Goal: Submit feedback/report problem

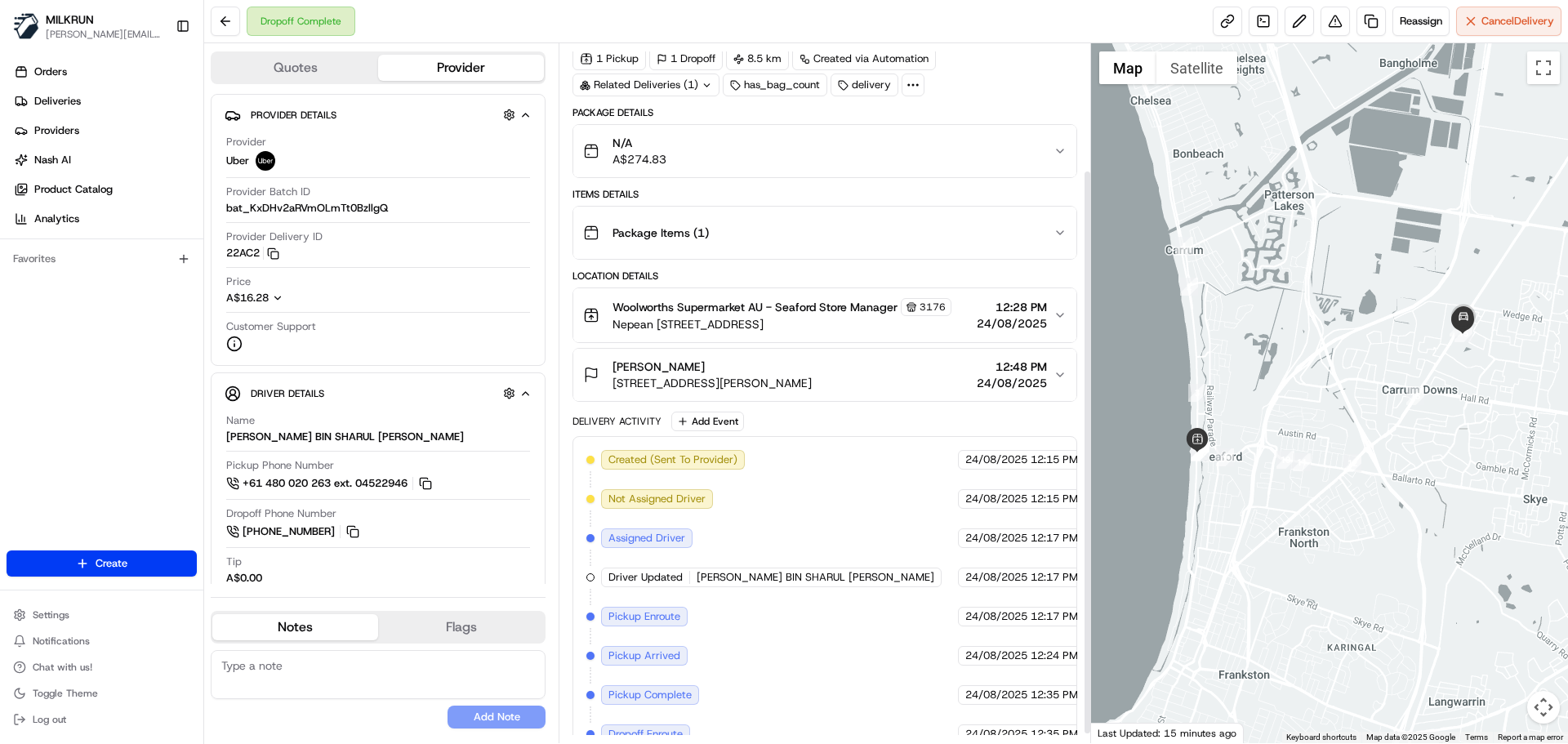
scroll to position [167, 0]
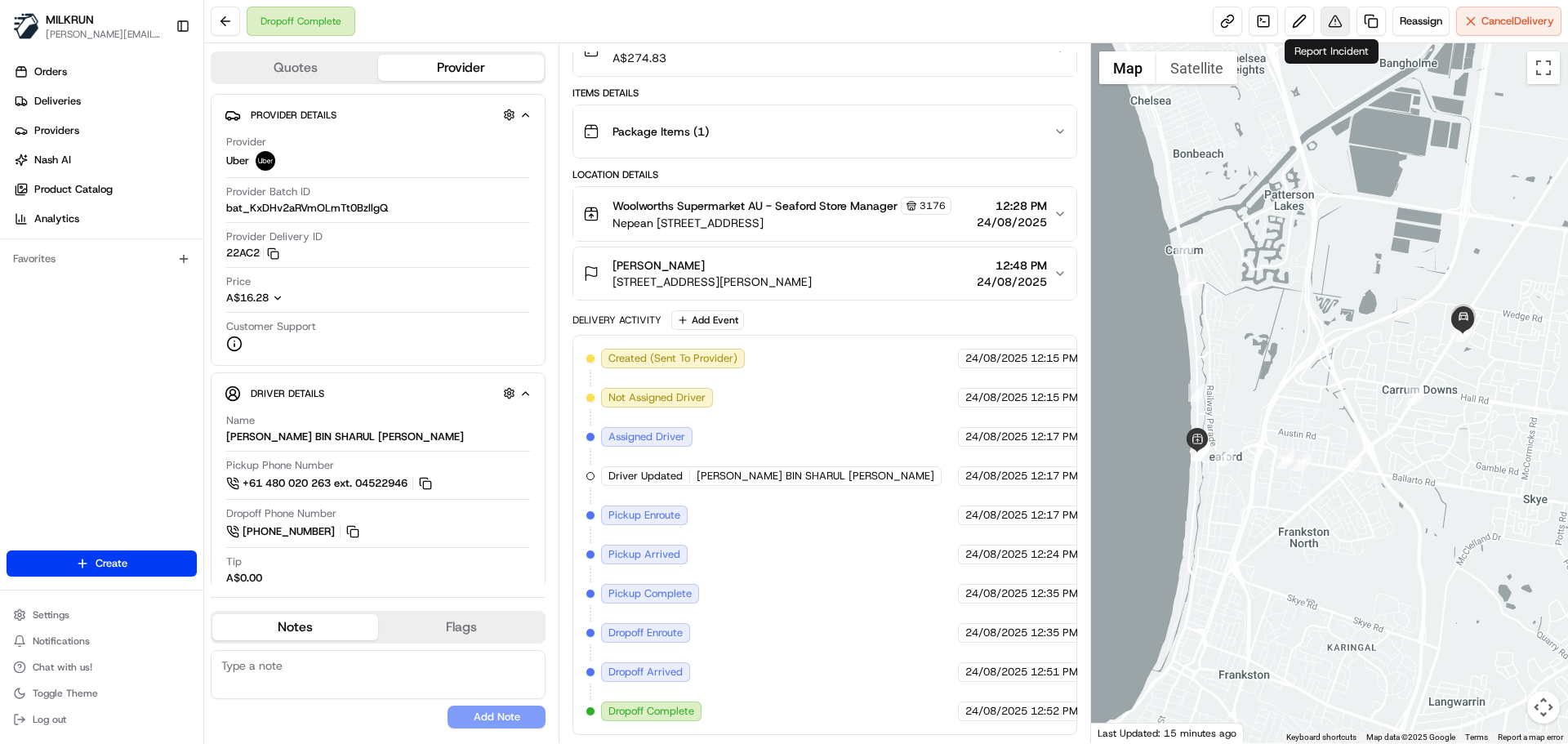
click at [1332, 27] on button at bounding box center [1335, 21] width 29 height 29
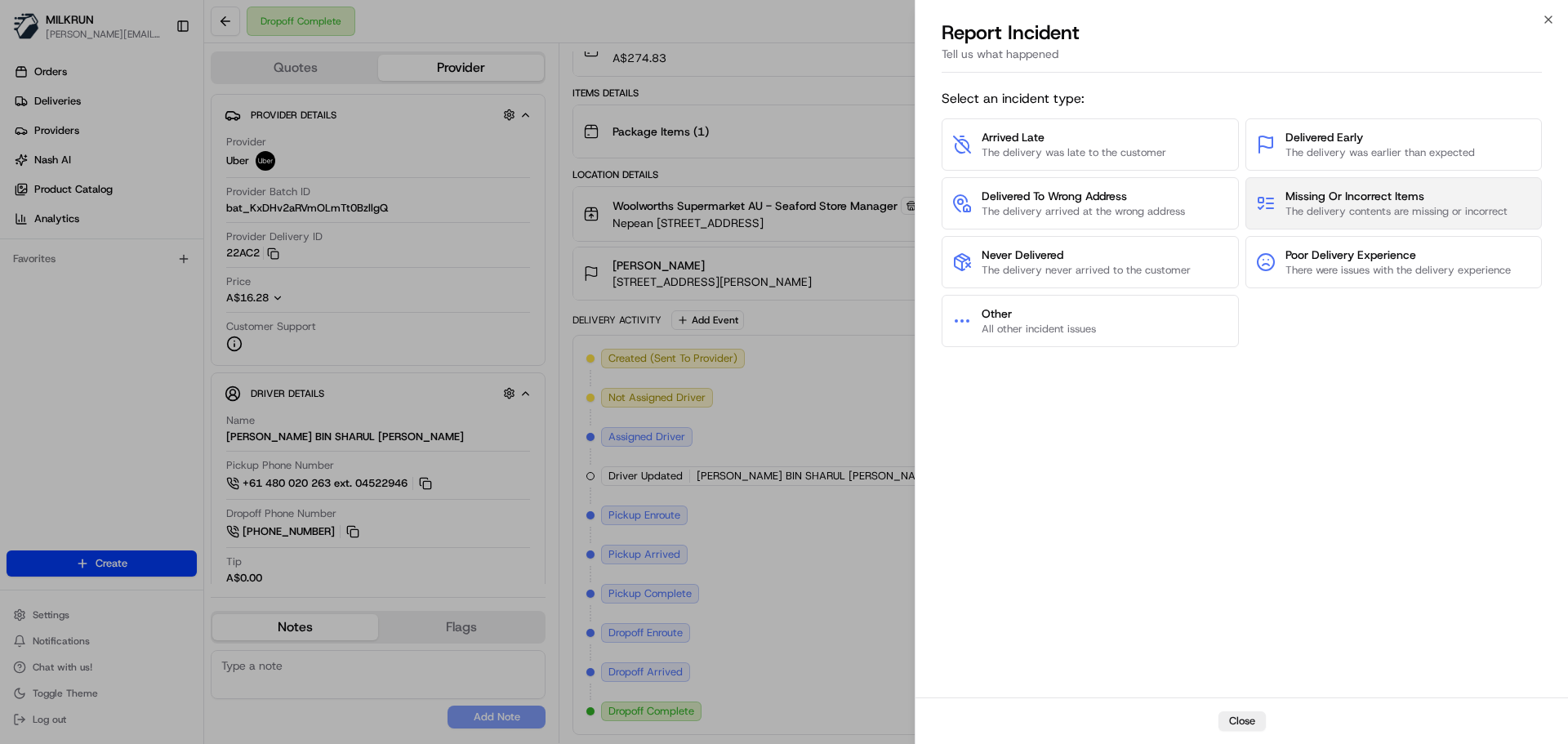
click at [1361, 202] on span "Missing Or Incorrect Items" at bounding box center [1396, 196] width 222 height 16
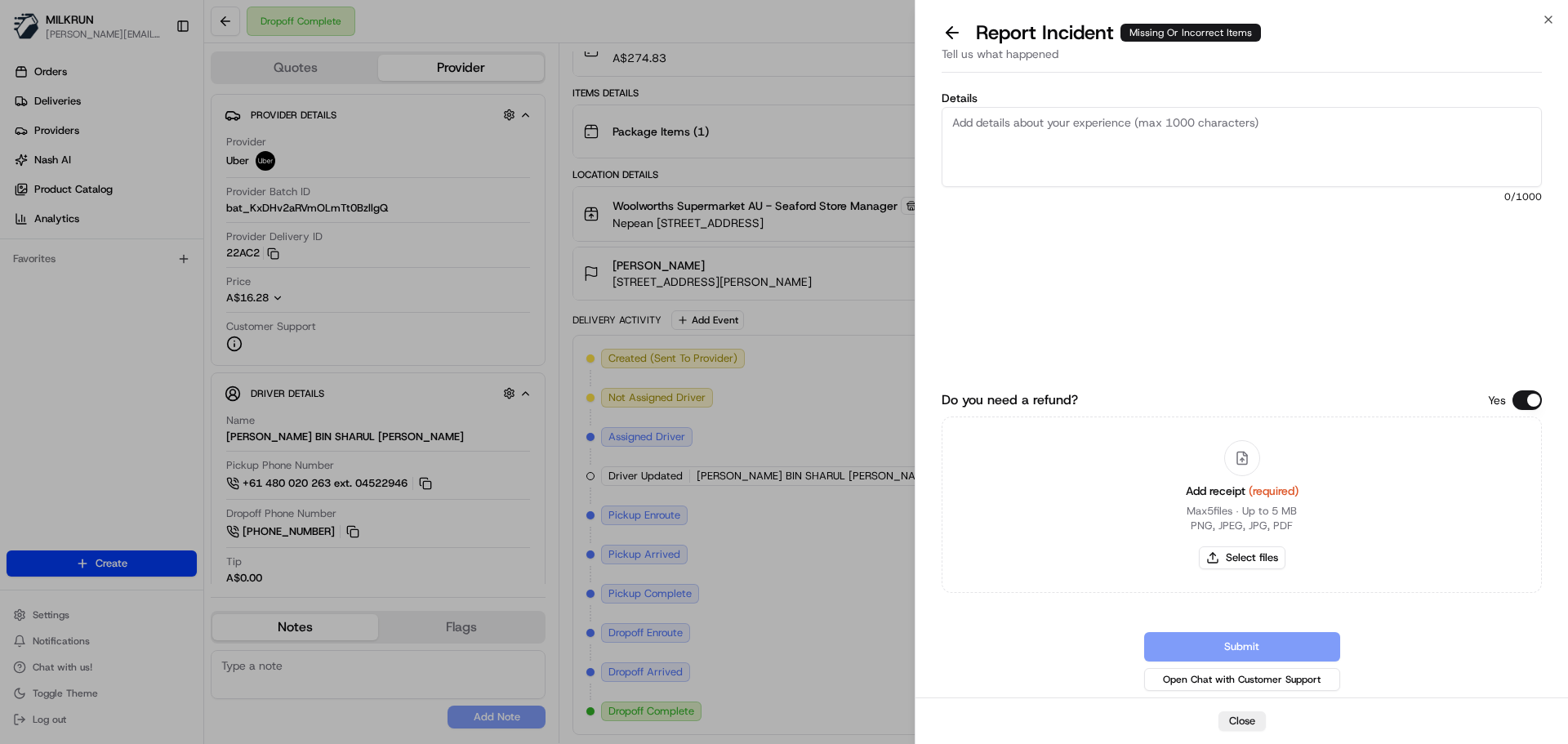
click at [958, 125] on textarea "Details" at bounding box center [1242, 147] width 601 height 80
paste textarea "Woolworths Cook Butterflied Lamb Leg With Honey & [PERSON_NAME] 400g - 900g"
click at [1513, 121] on textarea "Customer did not receive Woolworths Cook Butterflied Lamb Leg With Honey & [PER…" at bounding box center [1242, 147] width 601 height 80
type textarea "Customer did not receive Woolworths Cook Butterflied Lamb Leg With Honey & [PER…"
click at [1240, 556] on button "Select files" at bounding box center [1242, 558] width 87 height 23
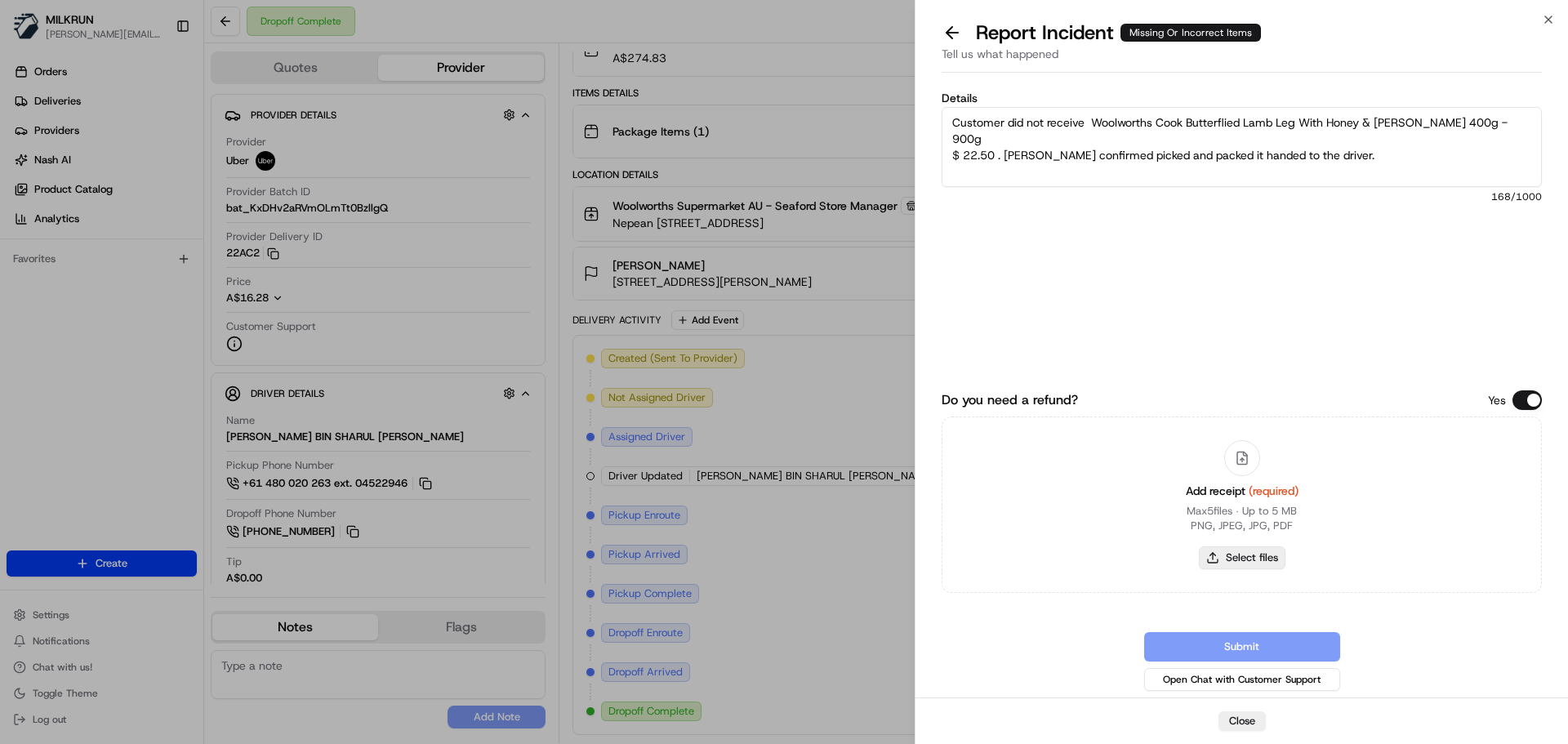
type input "C:\fakepath\Screenshot [DATE] 131700.png"
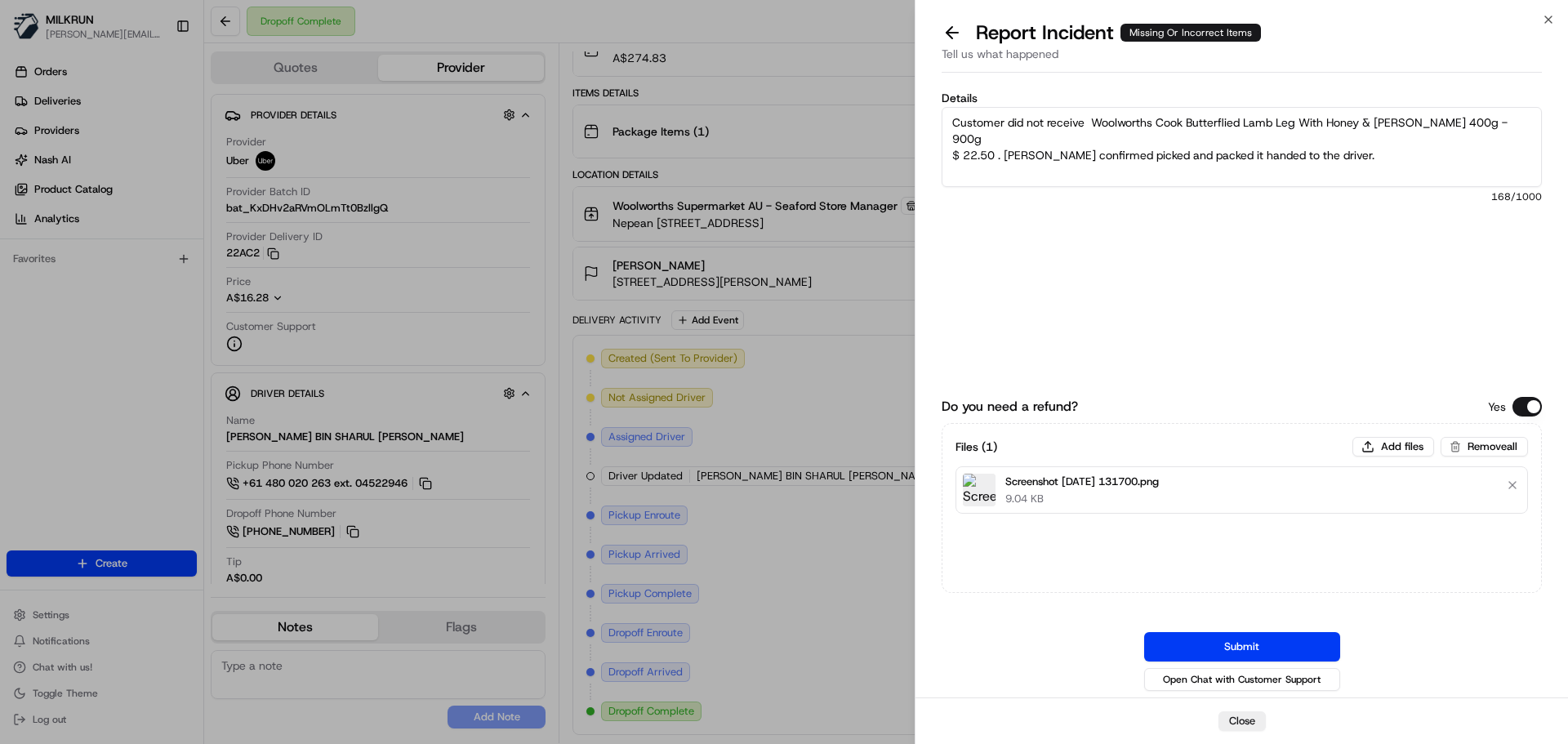
click at [1333, 139] on textarea "Customer did not receive Woolworths Cook Butterflied Lamb Leg With Honey & [PER…" at bounding box center [1242, 147] width 601 height 80
click at [1512, 121] on textarea "Customer did not receive Woolworths Cook Butterflied Lamb Leg With Honey & [PER…" at bounding box center [1242, 147] width 601 height 80
type textarea "Customer did not receive Woolworths Cook Butterflied Lamb Leg With Honey & [PER…"
click at [1253, 644] on button "Submit" at bounding box center [1242, 647] width 196 height 29
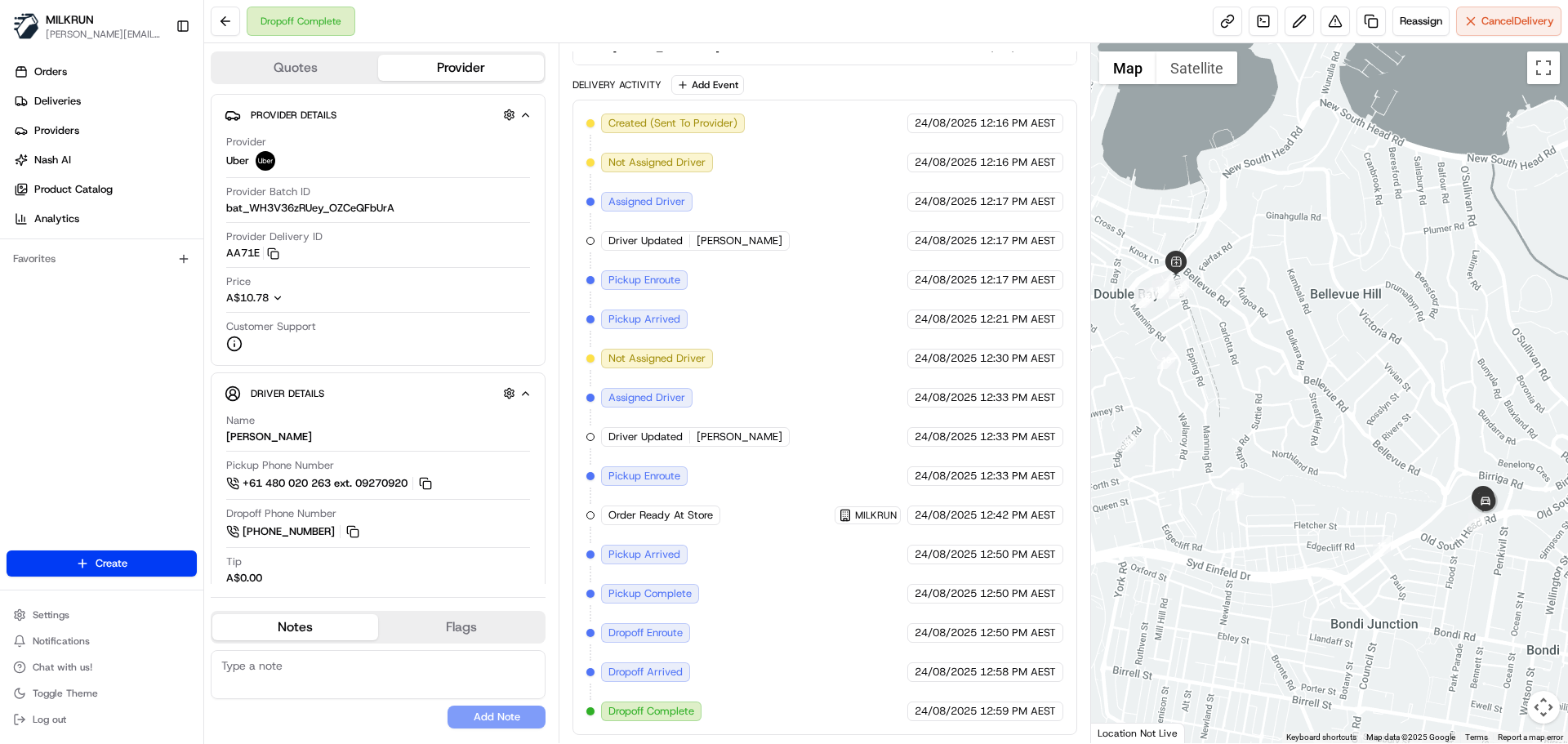
scroll to position [9, 0]
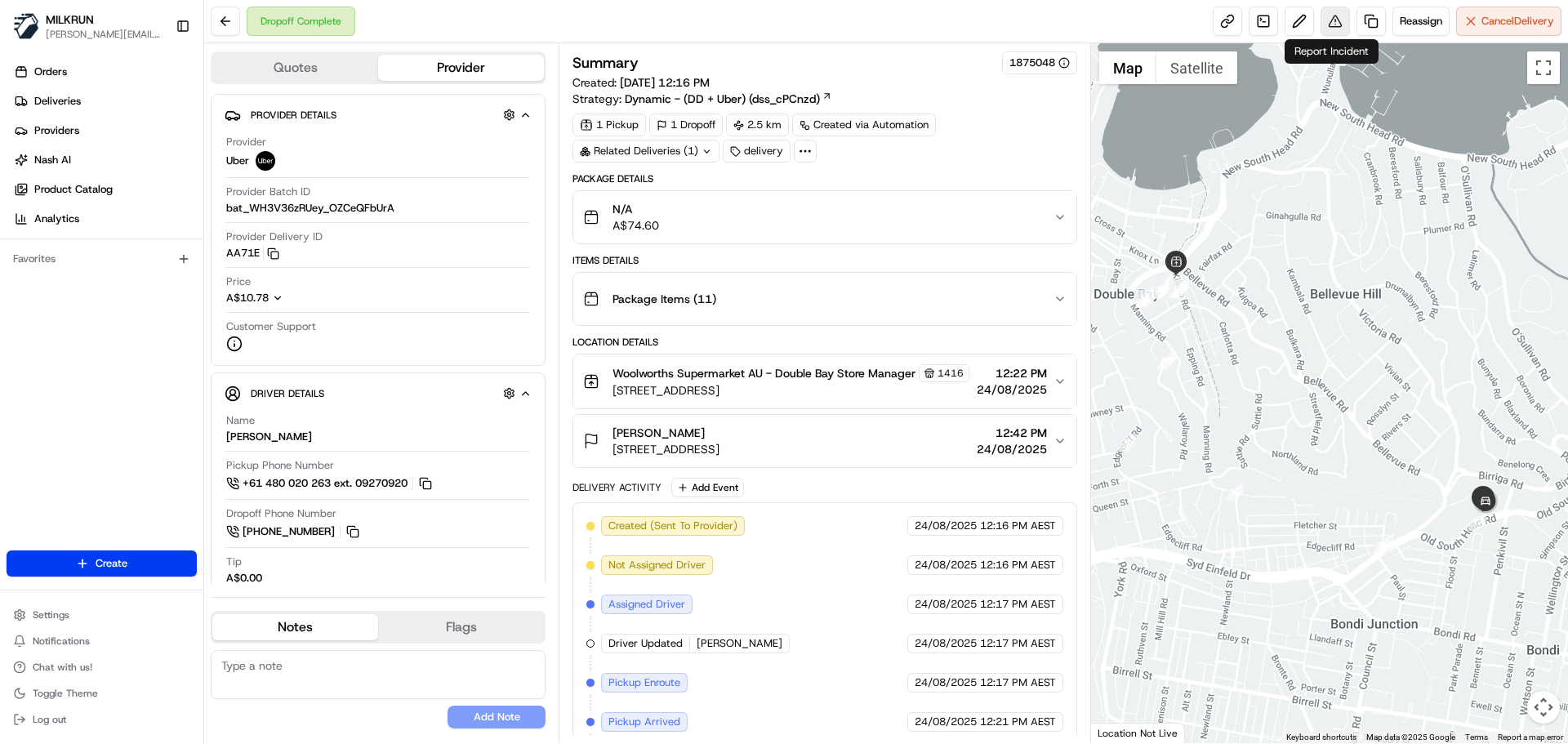
click at [1330, 23] on button at bounding box center [1335, 21] width 29 height 29
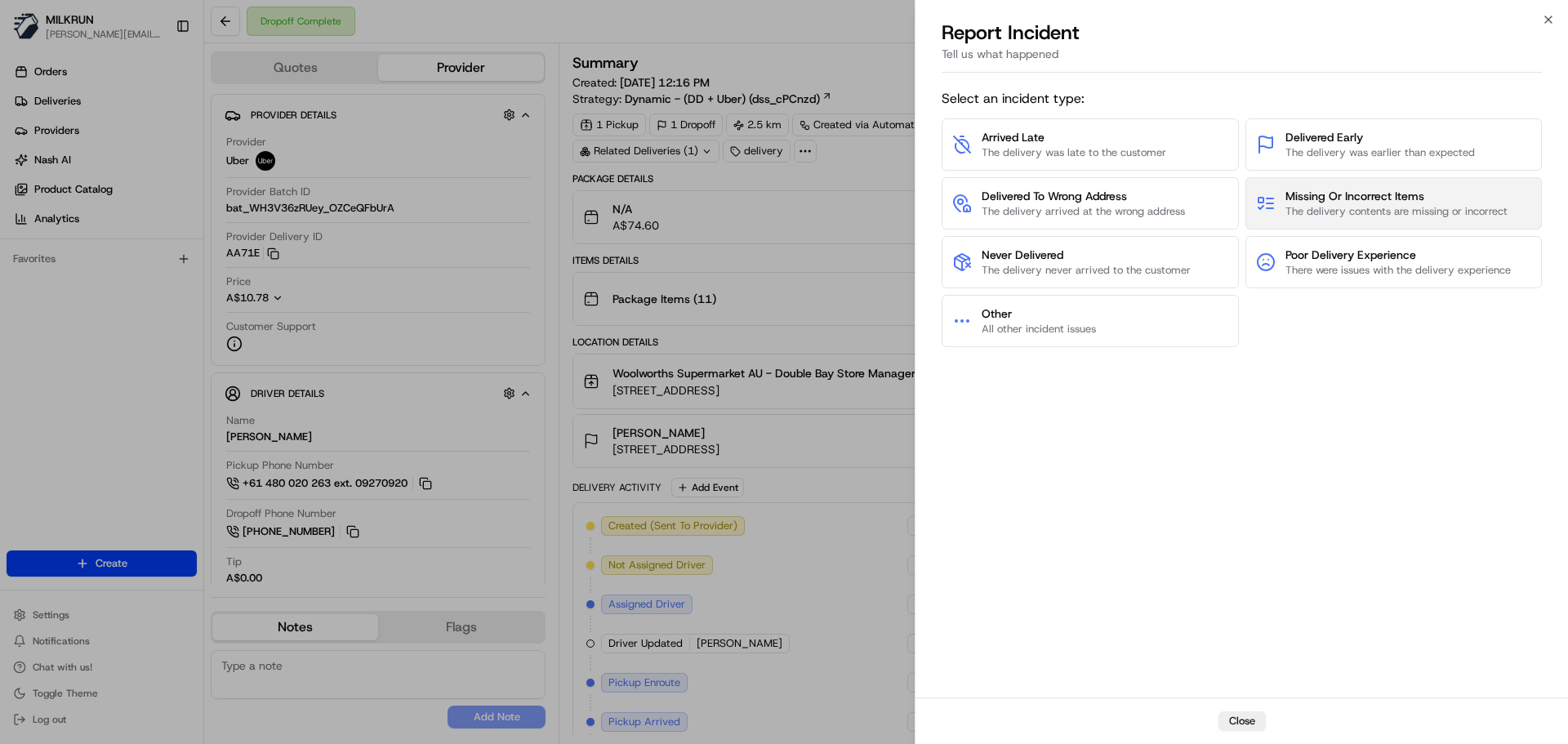
click at [1320, 206] on span "The delivery contents are missing or incorrect" at bounding box center [1396, 212] width 222 height 15
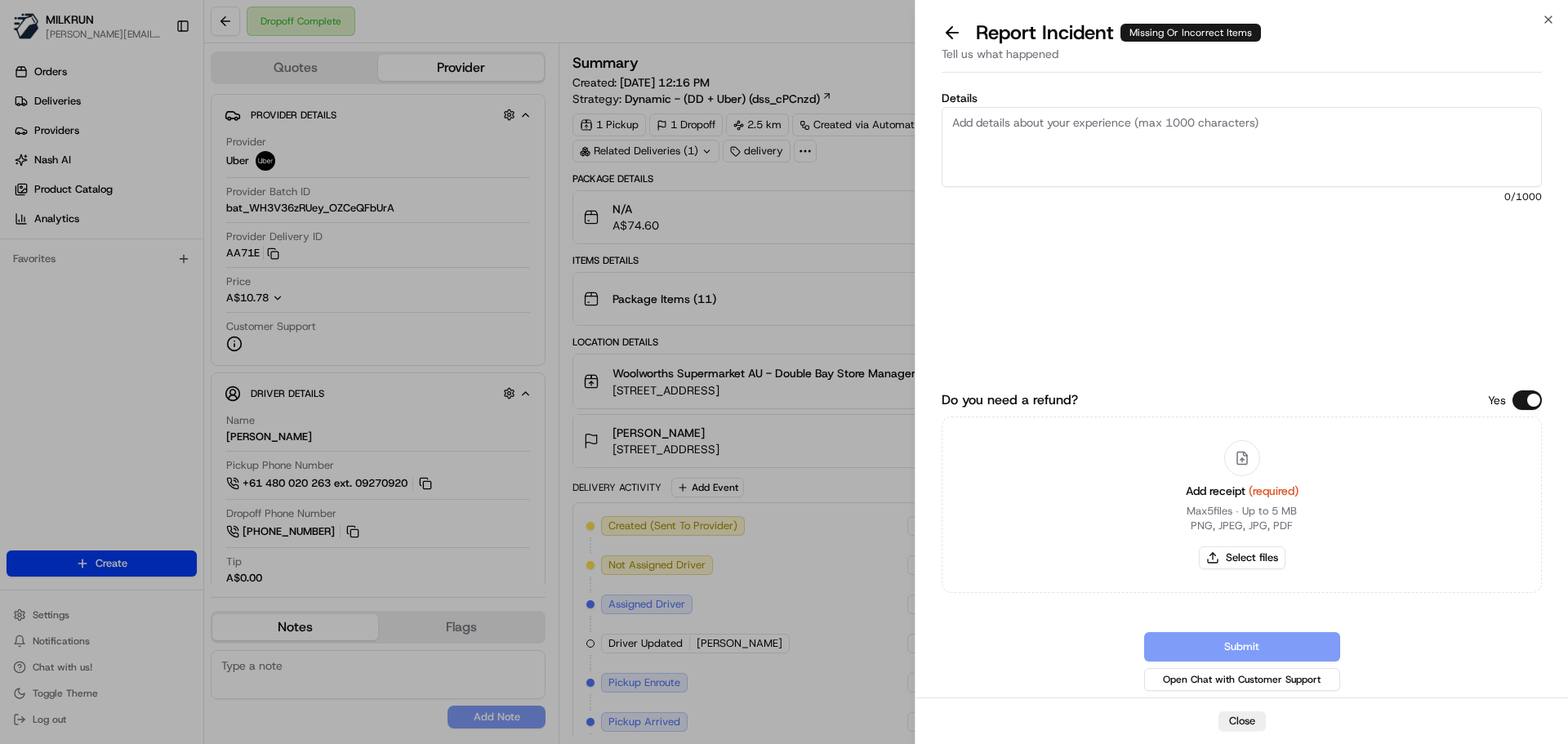
click at [956, 125] on textarea "Details" at bounding box center [1242, 147] width 601 height 80
click at [1239, 123] on textarea "Customer claims did not receive the following items" at bounding box center [1242, 147] width 601 height 80
paste textarea "Sushi Izu Nigiri Plate Salmon 6 pack"
paste textarea "Sushi Izu Seafood Roll Salmon Avocado Double 10 pack"
click at [1282, 156] on textarea "Customer claims did not receive the following items 1xSushi Izu Nigiri Plate Sa…" at bounding box center [1242, 147] width 601 height 80
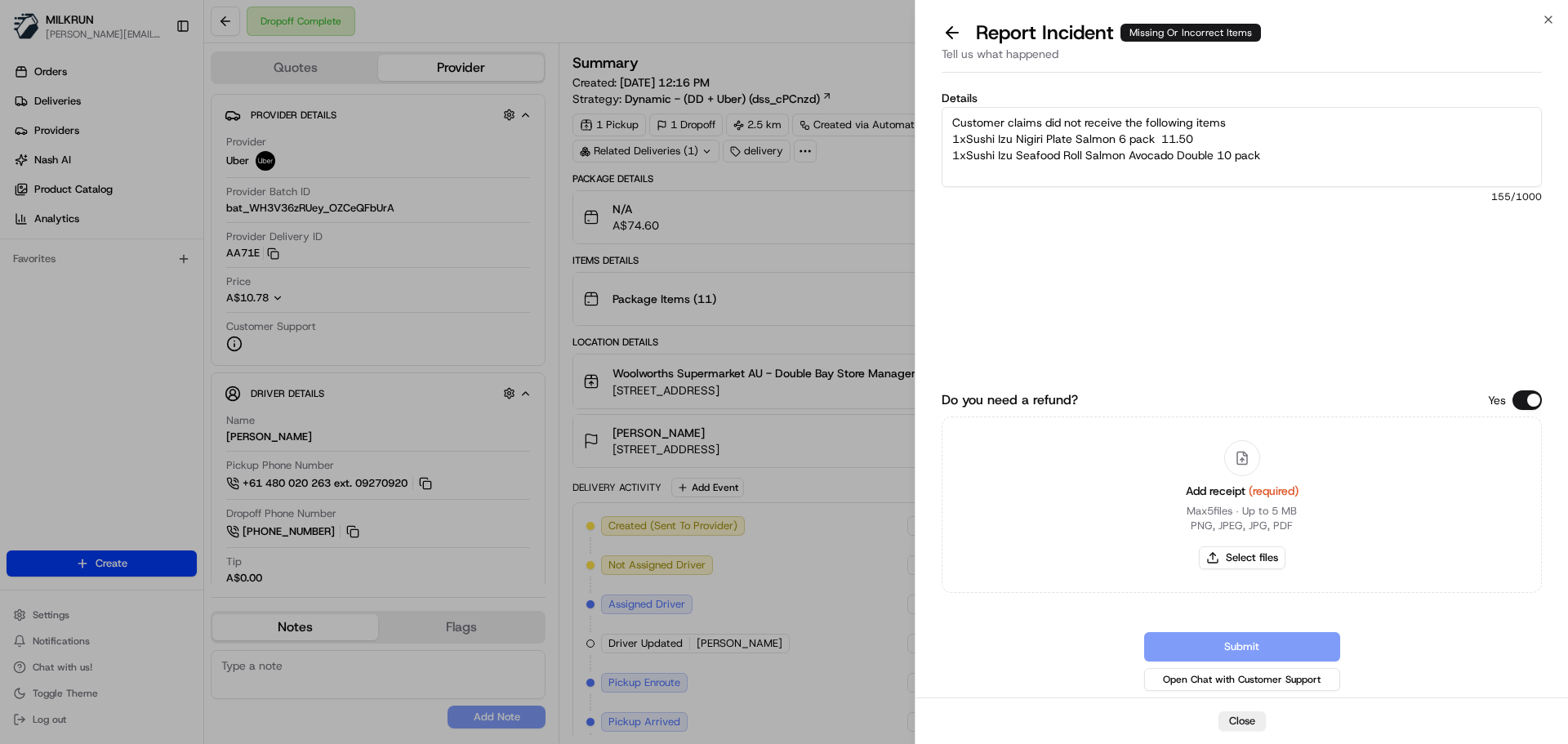
click at [1158, 139] on textarea "Customer claims did not receive the following items 1xSushi Izu Nigiri Plate Sa…" at bounding box center [1242, 147] width 601 height 80
click at [1264, 157] on textarea "Customer claims did not receive the following items 1xSushi Izu Nigiri Plate Sa…" at bounding box center [1242, 147] width 601 height 80
type textarea "Customer claims did not receive the following items 1xSushi Izu Nigiri Plate Sa…"
click at [1231, 552] on button "Select files" at bounding box center [1242, 558] width 87 height 23
type input "C:\fakepath\Screenshot 2025-08-24 133944.png"
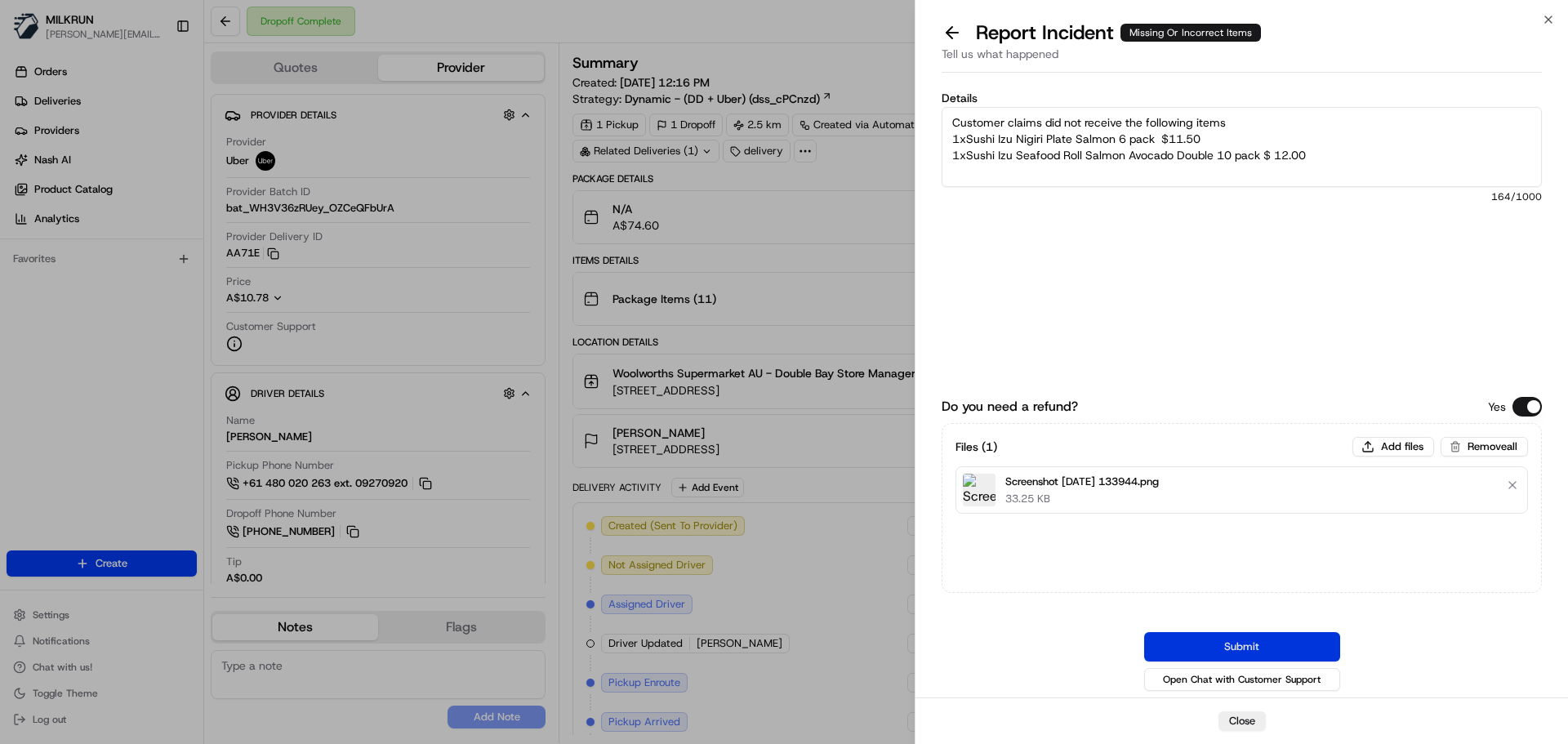
click at [1257, 643] on button "Submit" at bounding box center [1242, 647] width 196 height 29
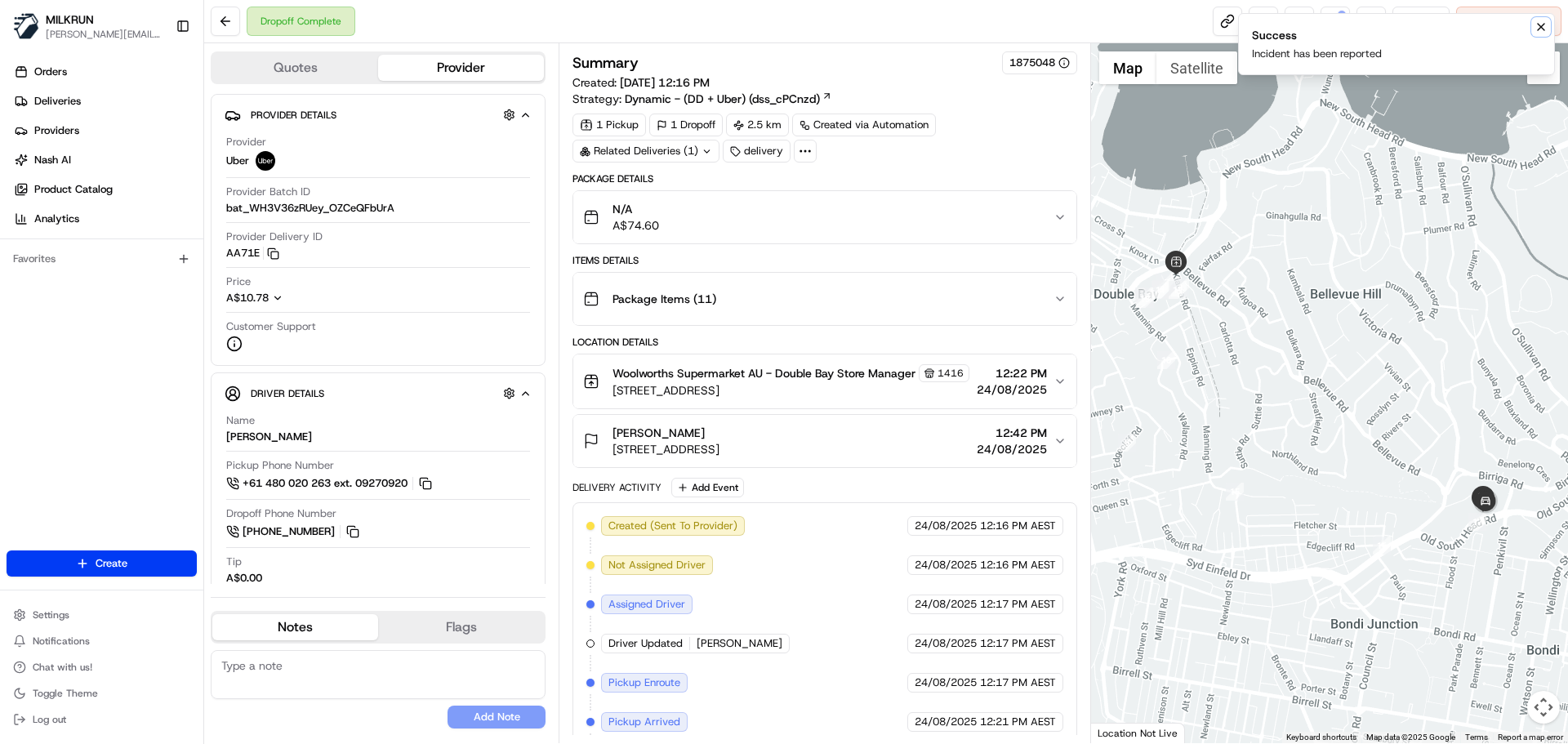
click at [1542, 24] on icon "Notifications (F8)" at bounding box center [1542, 26] width 13 height 13
